Goal: Task Accomplishment & Management: Use online tool/utility

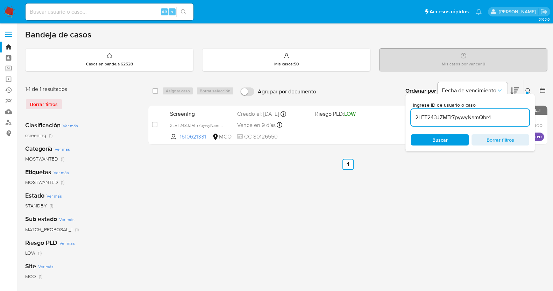
click at [444, 115] on input "2LET243JZMTr7pywyNamQbr4" at bounding box center [470, 117] width 118 height 9
paste input "9phMQWFEGP256lrpz9xU2IVO"
type input "9phMQWFEGP256lrpz9xU2IVO"
click at [498, 141] on span "Borrar filtros" at bounding box center [500, 140] width 48 height 10
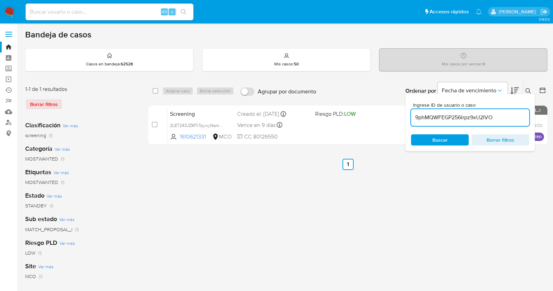
click at [527, 87] on button at bounding box center [529, 91] width 12 height 8
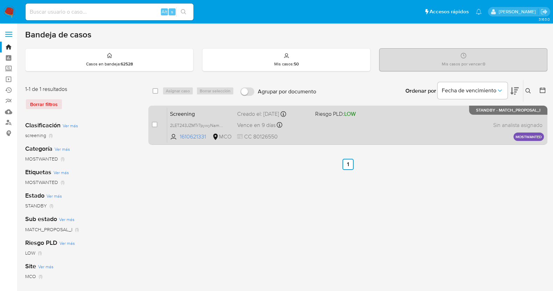
click at [411, 131] on div "Screening 2LET243JZMTr7pywyNamQbr4 1610621331 MCO Riesgo PLD: LOW Creado el: [D…" at bounding box center [355, 124] width 377 height 35
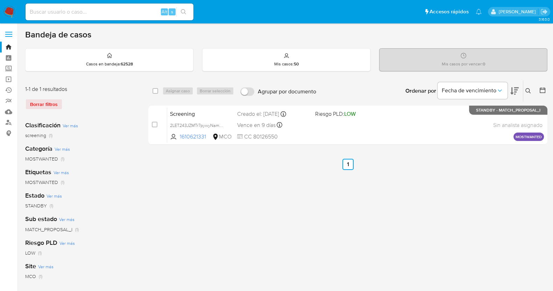
click at [528, 92] on icon at bounding box center [527, 90] width 5 height 5
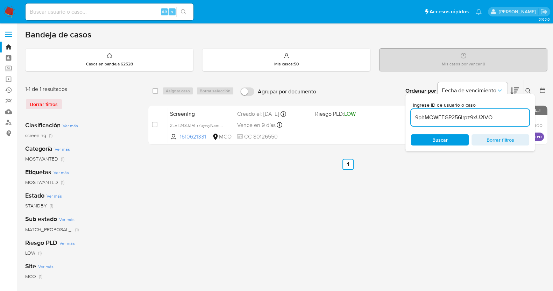
click at [464, 118] on input "9phMQWFEGP256lrpz9xU2IVO" at bounding box center [470, 117] width 118 height 9
type input "F2kF1DrHWIqvMuKawDTovT5F"
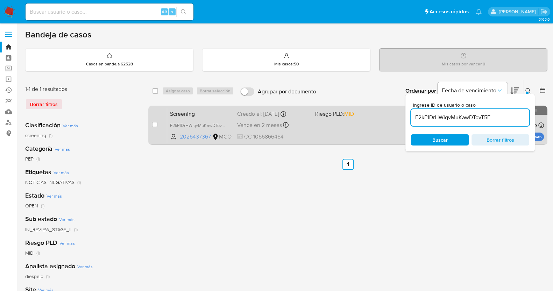
click at [319, 125] on div "Screening F2kF1DrHWIqvMuKawDTovT5F 2026437367 MCO Riesgo PLD: MID Creado el: [D…" at bounding box center [355, 124] width 377 height 35
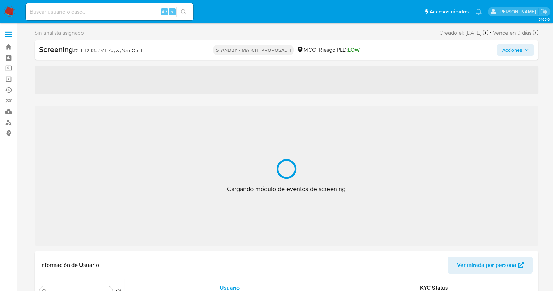
select select "10"
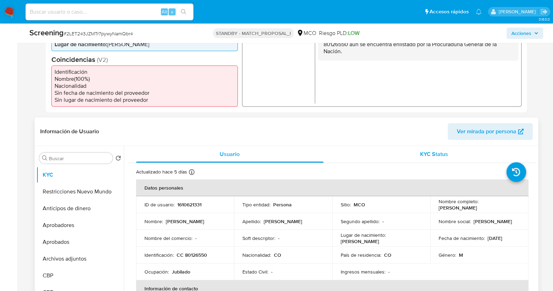
scroll to position [262, 0]
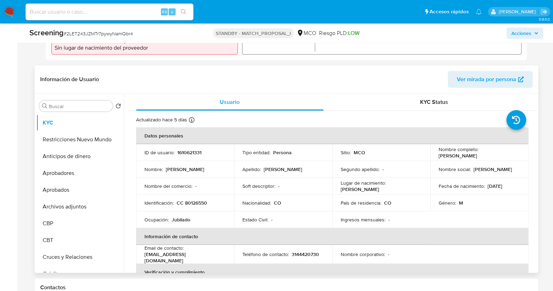
drag, startPoint x: 494, startPoint y: 156, endPoint x: 514, endPoint y: 153, distance: 20.6
click at [477, 156] on p "Leivis Augusto Peñuela Tellez" at bounding box center [457, 155] width 38 height 6
click at [507, 157] on div "Nombre completo : Leivis Augusto Peñuela Tellez" at bounding box center [478, 152] width 81 height 13
click at [503, 152] on div "Nombre completo : Leivis Augusto Peñuela Tellez" at bounding box center [478, 152] width 81 height 13
drag, startPoint x: 503, startPoint y: 155, endPoint x: 437, endPoint y: 157, distance: 66.5
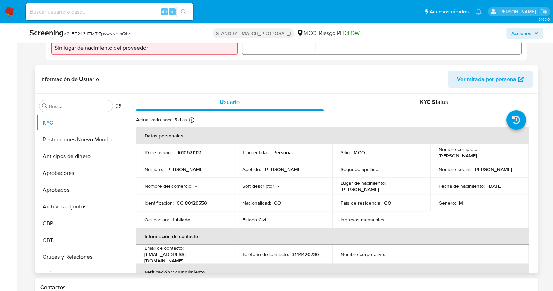
click at [438, 157] on div "Nombre completo : Leivis Augusto Peñuela Tellez" at bounding box center [478, 152] width 81 height 13
copy p "Leivis Augusto Peñuela Tellez"
click at [505, 154] on div "Nombre completo : Leivis Augusto Peñuela Tellez" at bounding box center [478, 152] width 81 height 13
drag, startPoint x: 507, startPoint y: 156, endPoint x: 435, endPoint y: 157, distance: 72.0
click at [435, 157] on td "Nombre completo : Leivis Augusto Peñuela Tellez" at bounding box center [479, 152] width 98 height 17
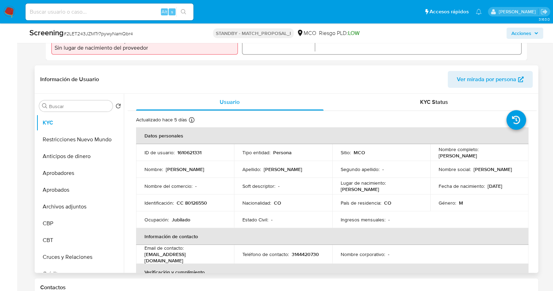
copy p "Leivis Augusto Peñuela Tellez"
click at [199, 202] on p "CC 80126550" at bounding box center [192, 203] width 30 height 6
click at [200, 203] on p "CC 80126550" at bounding box center [192, 203] width 30 height 6
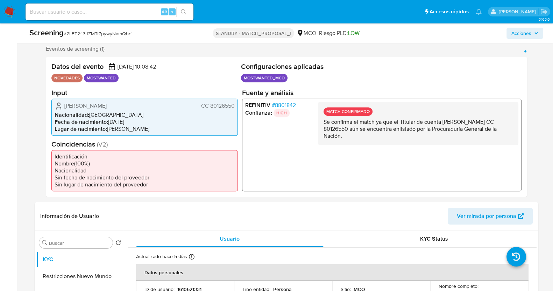
scroll to position [43, 0]
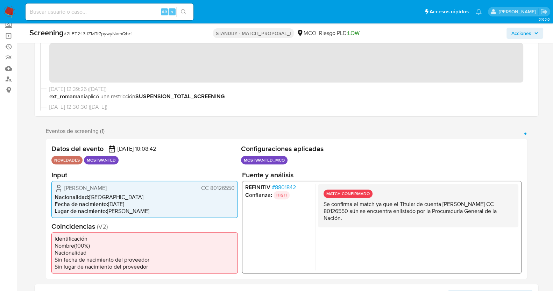
click at [109, 34] on span "# 2LET243JZMTr7pywyNamQbr4" at bounding box center [98, 33] width 69 height 7
copy span "2LET243JZMTr7pywyNamQbr4"
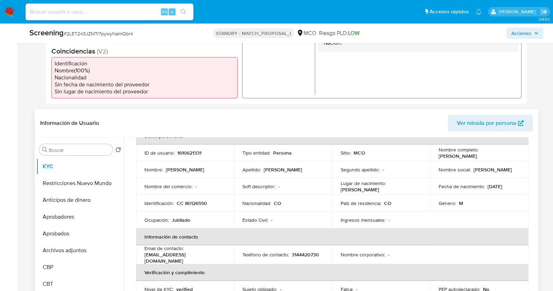
click at [182, 222] on p "Jubilado" at bounding box center [181, 220] width 19 height 6
copy p "Jubilado"
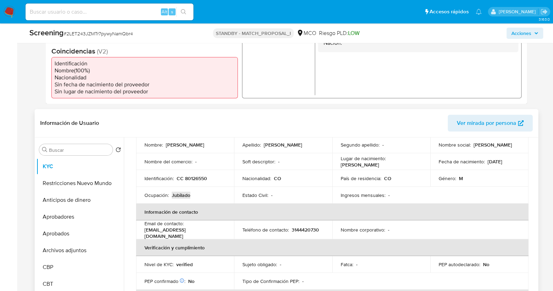
scroll to position [87, 0]
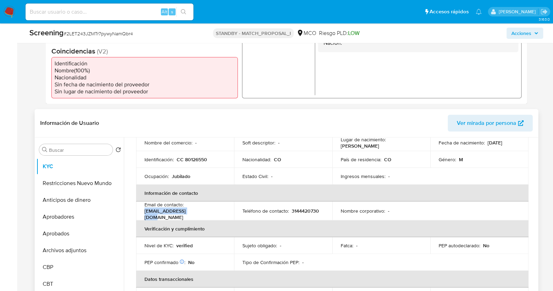
drag, startPoint x: 201, startPoint y: 216, endPoint x: 143, endPoint y: 213, distance: 57.8
click at [143, 213] on td "Email de contacto : lewis9038@gmail.com" at bounding box center [185, 210] width 98 height 19
copy p "lewis9038@gmail.com"
click at [300, 208] on p "3144420730" at bounding box center [305, 211] width 27 height 6
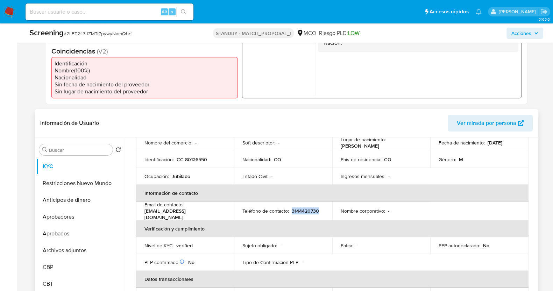
copy p "3144420730"
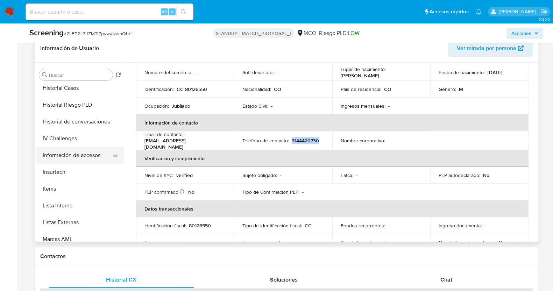
scroll to position [346, 0]
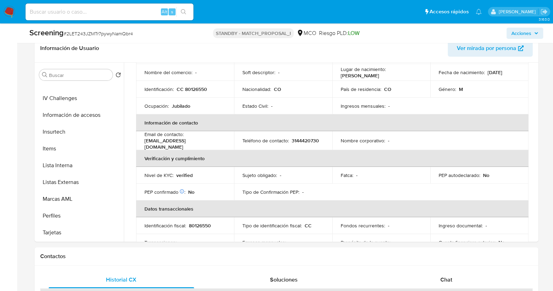
click at [101, 20] on div "Alt s" at bounding box center [110, 11] width 168 height 17
click at [97, 14] on input at bounding box center [110, 11] width 168 height 9
paste input "2026437367"
type input "2026437367"
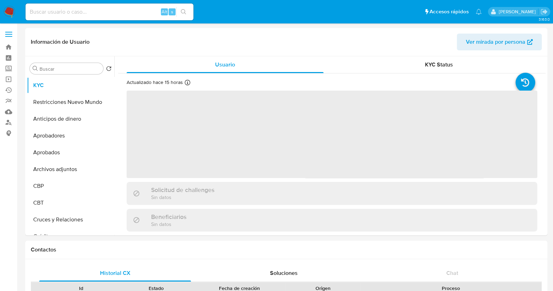
select select "10"
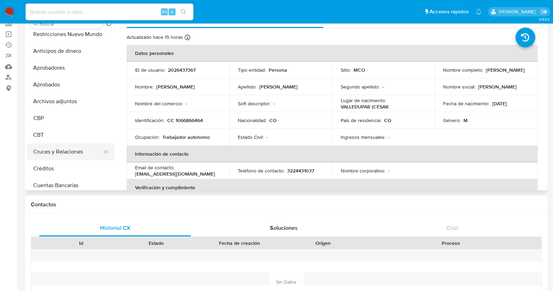
scroll to position [32, 0]
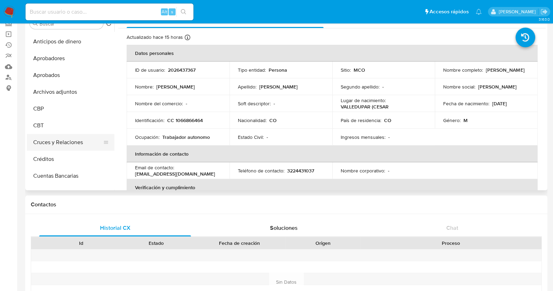
click at [57, 143] on button "Cruces y Relaciones" at bounding box center [68, 142] width 82 height 17
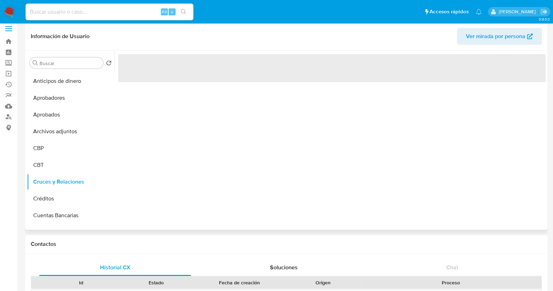
scroll to position [0, 0]
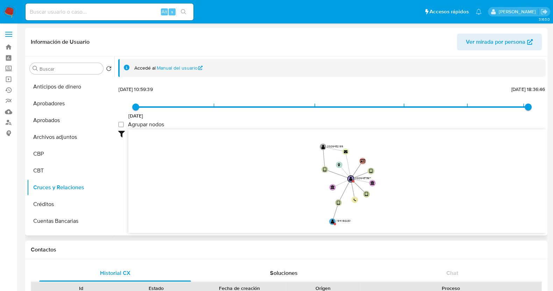
drag, startPoint x: 411, startPoint y: 157, endPoint x: 383, endPoint y: 180, distance: 36.3
click at [383, 180] on icon "device-66f36d5d02bcddf5d469953b  device-66ba309cccb89cfb378b7c22  user-202643…" at bounding box center [336, 179] width 417 height 101
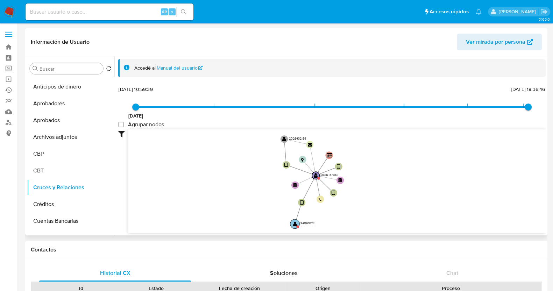
click at [297, 227] on circle at bounding box center [297, 227] width 2 height 2
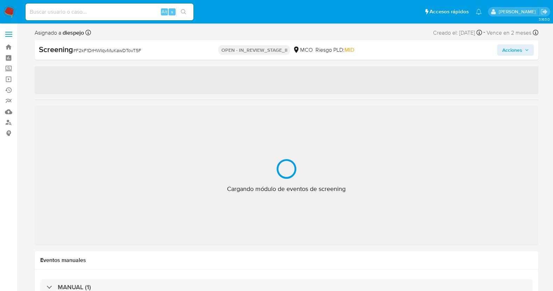
select select "10"
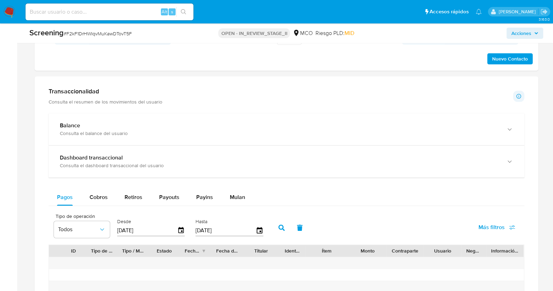
scroll to position [612, 0]
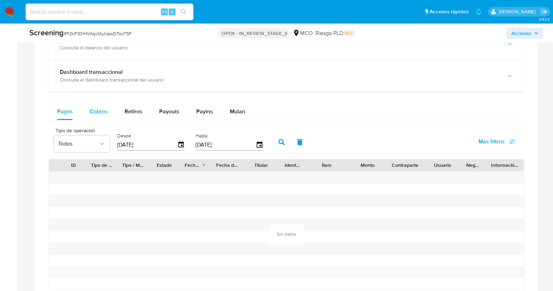
click at [97, 108] on span "Cobros" at bounding box center [99, 111] width 18 height 8
select select "10"
click at [176, 145] on icon "button" at bounding box center [181, 145] width 12 height 12
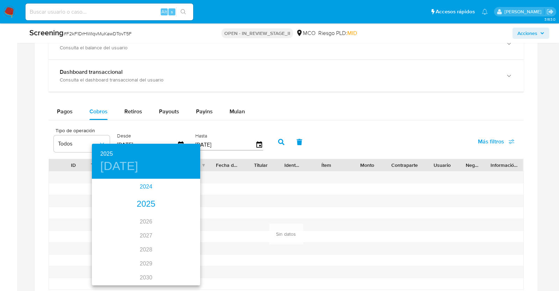
click at [136, 184] on div "2024" at bounding box center [146, 187] width 108 height 14
click at [110, 272] on div "oct." at bounding box center [110, 271] width 36 height 26
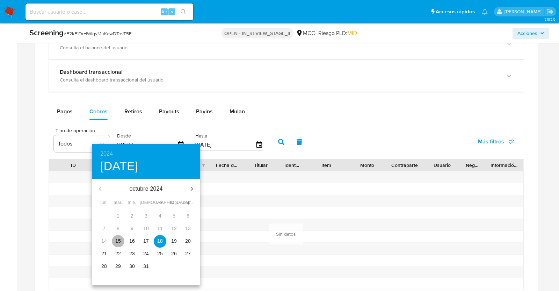
click at [119, 239] on p "15" at bounding box center [118, 240] width 6 height 7
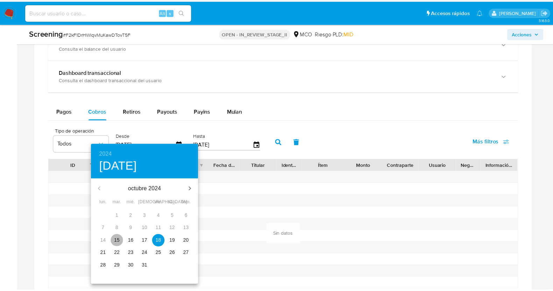
type input "15/10/2024"
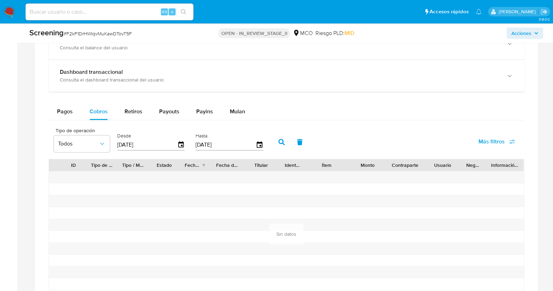
click at [278, 140] on icon "button" at bounding box center [281, 142] width 6 height 6
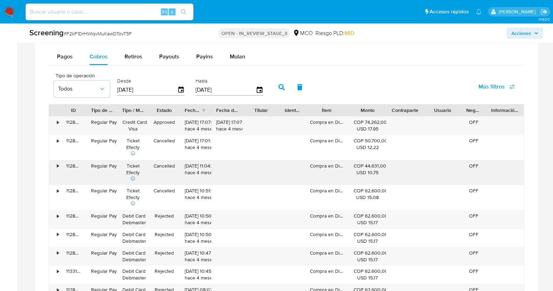
scroll to position [699, 0]
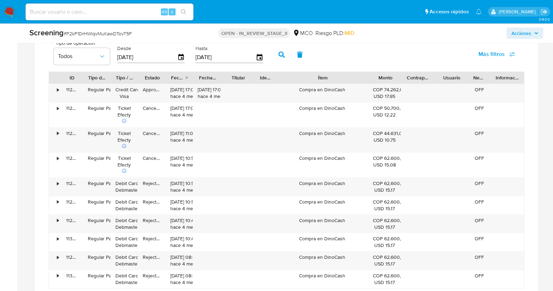
drag, startPoint x: 344, startPoint y: 78, endPoint x: 392, endPoint y: 72, distance: 48.2
click at [392, 72] on div "ID Tipo de operación Tipo / Método Estado Fecha de creación Fecha de aprobación…" at bounding box center [286, 78] width 475 height 12
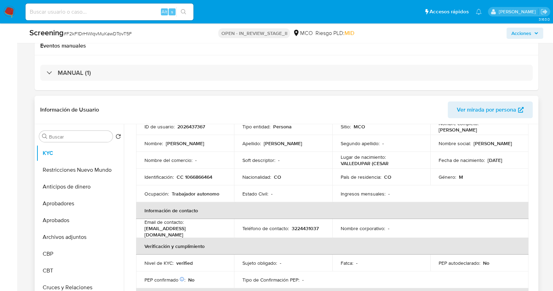
scroll to position [57, 0]
click at [337, 179] on td "País de residencia : CO" at bounding box center [381, 176] width 98 height 17
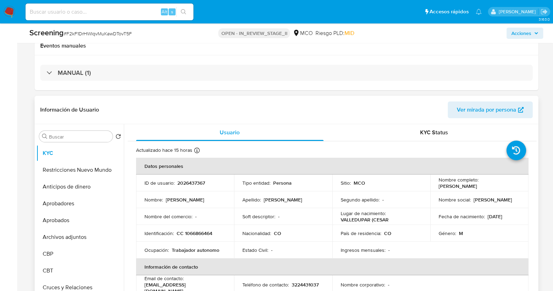
scroll to position [0, 0]
click at [192, 184] on p "2026437367" at bounding box center [191, 183] width 28 height 6
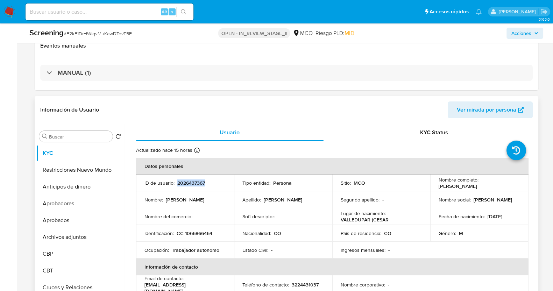
click at [192, 184] on p "2026437367" at bounding box center [191, 183] width 28 height 6
copy p "2026437367"
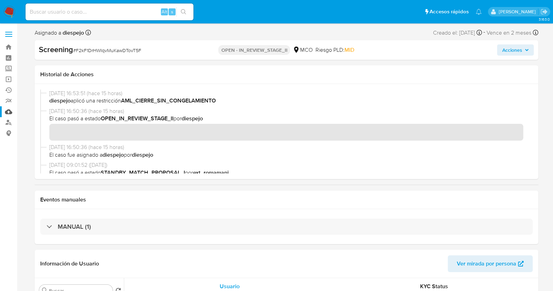
click at [9, 111] on link "Mulan" at bounding box center [41, 111] width 83 height 11
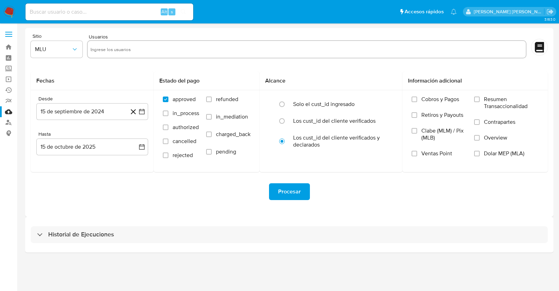
click at [124, 45] on input "text" at bounding box center [307, 49] width 433 height 11
paste input "2026437367"
type input "2026437367"
click at [70, 49] on span "MLU" at bounding box center [53, 49] width 36 height 7
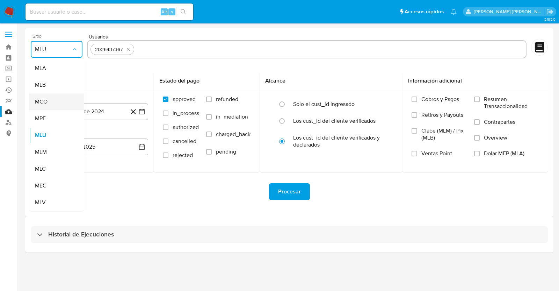
click at [45, 99] on span "MCO" at bounding box center [41, 101] width 13 height 7
click at [208, 100] on input "refunded" at bounding box center [209, 100] width 6 height 6
checkbox input "true"
click at [209, 135] on input "charged_back" at bounding box center [209, 134] width 6 height 6
checkbox input "true"
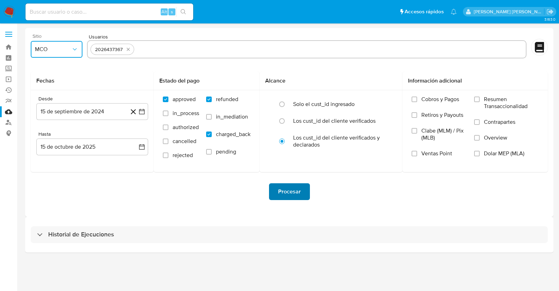
click at [290, 193] on span "Procesar" at bounding box center [289, 191] width 23 height 15
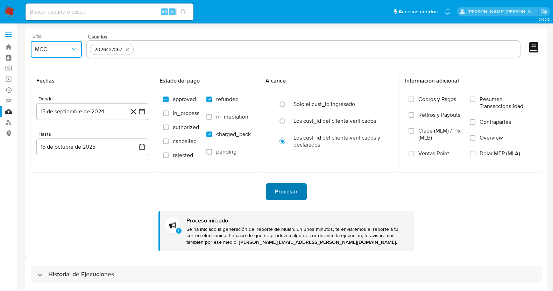
scroll to position [31, 0]
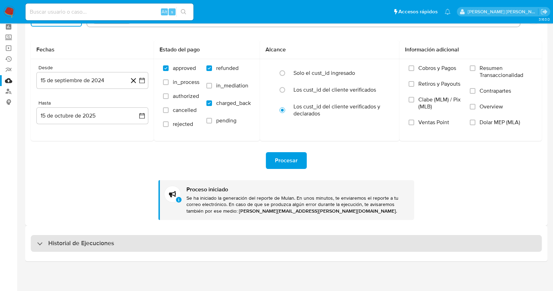
click at [40, 240] on div "Historial de Ejecuciones" at bounding box center [75, 243] width 77 height 8
select select "10"
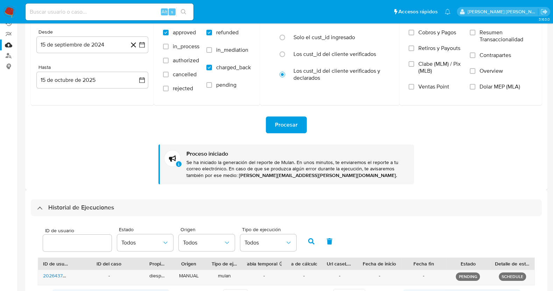
scroll to position [0, 0]
